Goal: Task Accomplishment & Management: Use online tool/utility

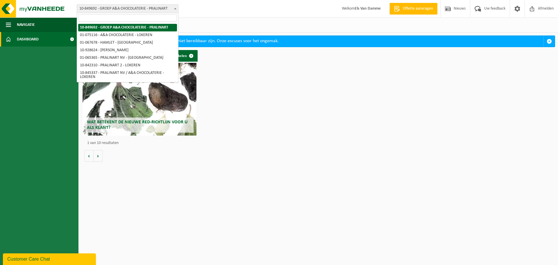
click at [162, 10] on span "10-849692 - GROEP A&A CHOCOLATERIE - PRALINART" at bounding box center [127, 9] width 101 height 8
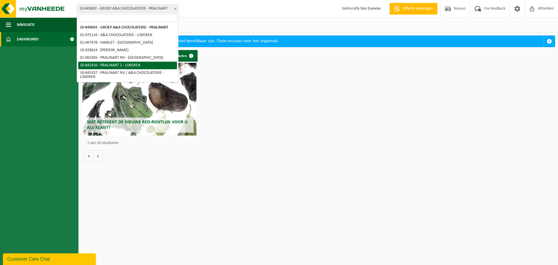
select select "92504"
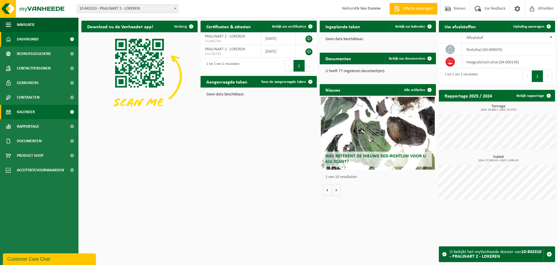
drag, startPoint x: 35, startPoint y: 113, endPoint x: 39, endPoint y: 113, distance: 3.8
click at [35, 113] on link "Kalender" at bounding box center [39, 112] width 79 height 15
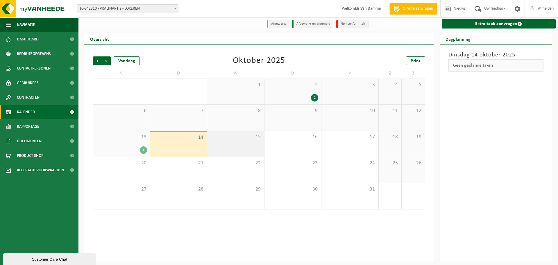
click at [221, 146] on div "15" at bounding box center [235, 144] width 57 height 26
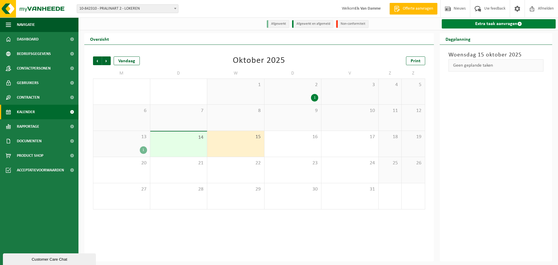
click at [485, 26] on link "Extra taak aanvragen" at bounding box center [499, 23] width 114 height 9
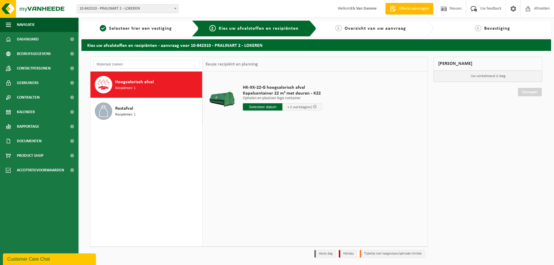
click at [263, 108] on input "text" at bounding box center [263, 106] width 40 height 7
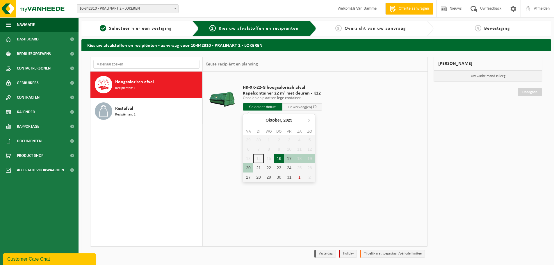
click at [279, 159] on div "16" at bounding box center [279, 158] width 10 height 9
type input "Van 2025-10-16"
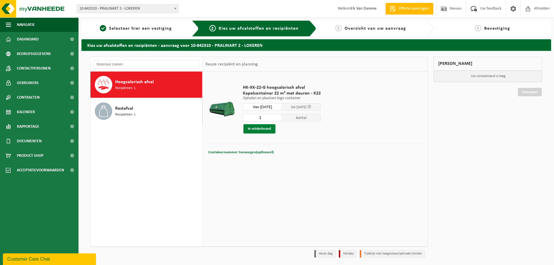
click at [262, 128] on button "In winkelmand" at bounding box center [259, 128] width 32 height 9
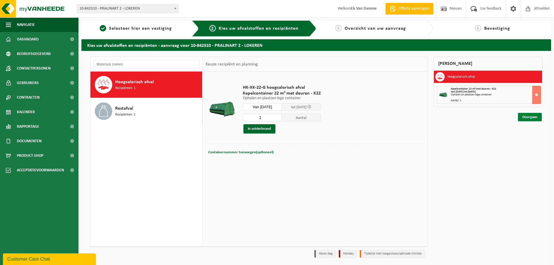
click at [533, 117] on link "Doorgaan" at bounding box center [530, 117] width 24 height 8
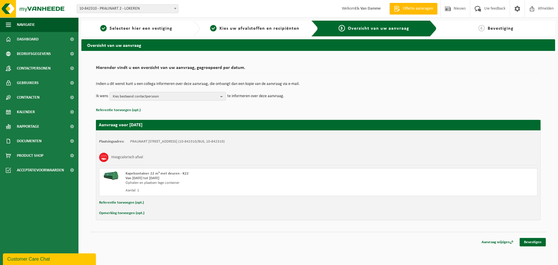
click at [139, 202] on button "Referentie toevoegen (opt.)" at bounding box center [121, 203] width 45 height 8
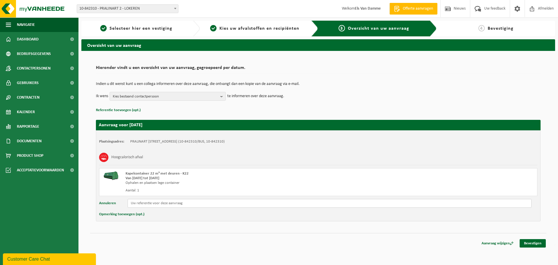
click at [159, 205] on input "text" at bounding box center [330, 203] width 404 height 9
type input "Waaslandlaan 3 - 9160 Lokeren"
click at [132, 215] on button "Opmerking toevoegen (opt.)" at bounding box center [121, 215] width 45 height 8
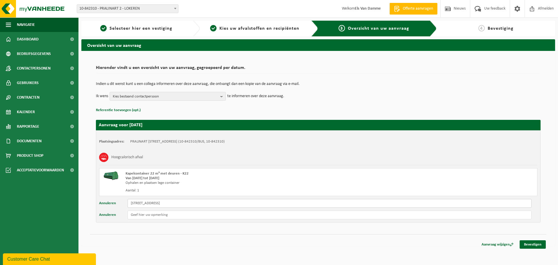
click at [155, 204] on input "Waaslandlaan 3 - 9160 Lokeren" at bounding box center [330, 203] width 404 height 9
click at [165, 216] on input "text" at bounding box center [330, 215] width 404 height 9
paste input "Waaslandlaan 3 - 9160 Lokeren"
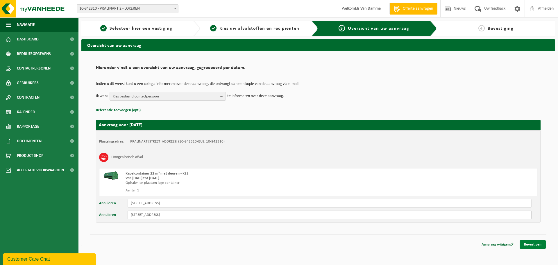
type input "Waaslandlaan 3 - 9160 Lokeren"
click at [534, 246] on link "Bevestigen" at bounding box center [533, 244] width 26 height 8
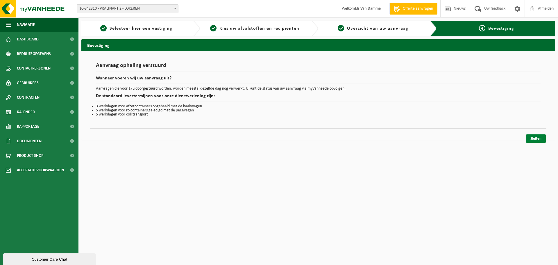
click at [535, 137] on link "Sluiten" at bounding box center [536, 138] width 20 height 8
